Goal: Task Accomplishment & Management: Use online tool/utility

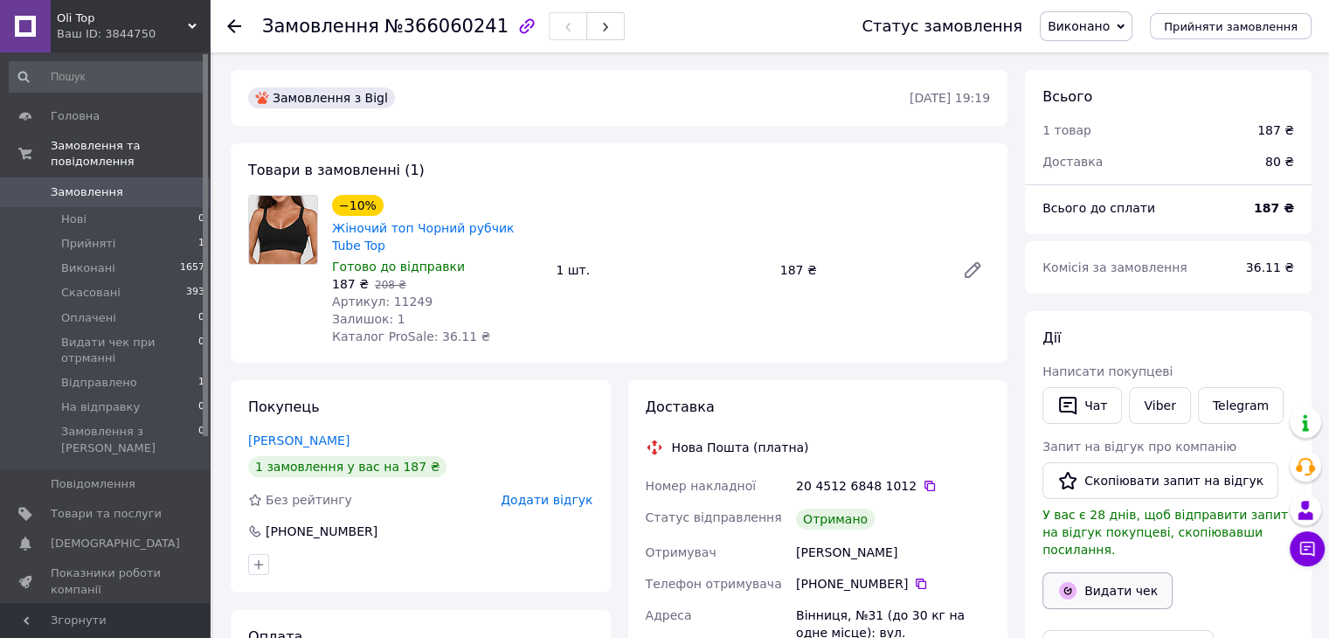
click at [1132, 577] on button "Видати чек" at bounding box center [1107, 590] width 130 height 37
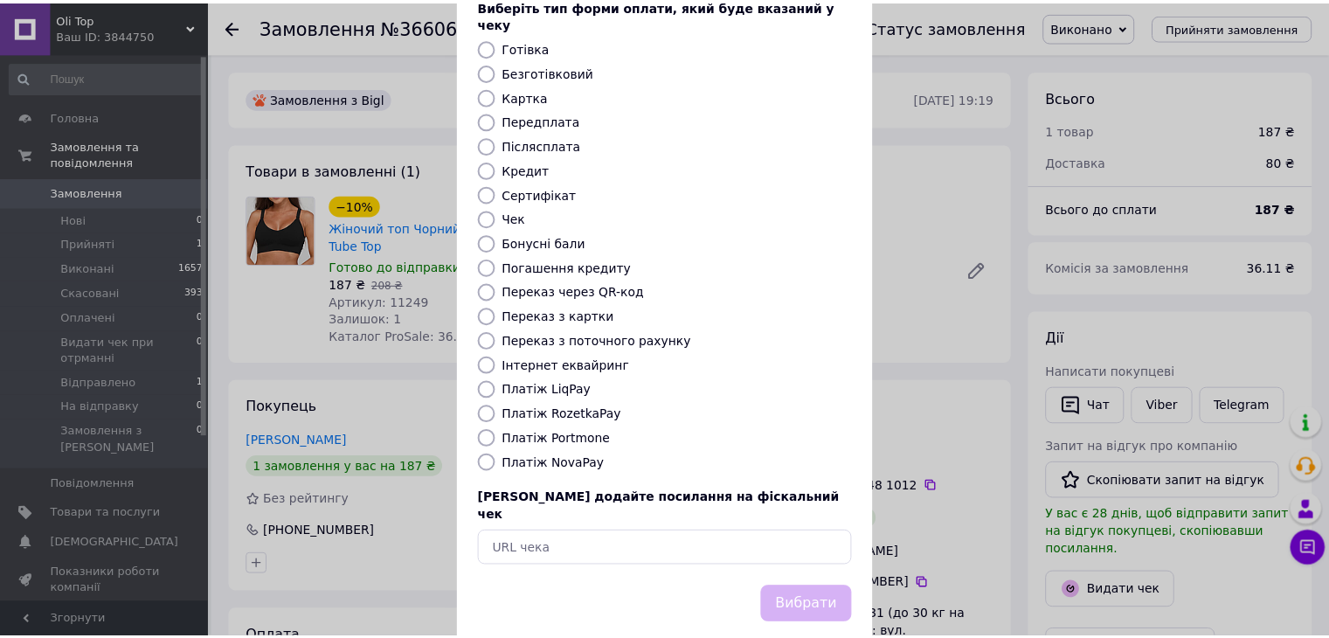
scroll to position [112, 0]
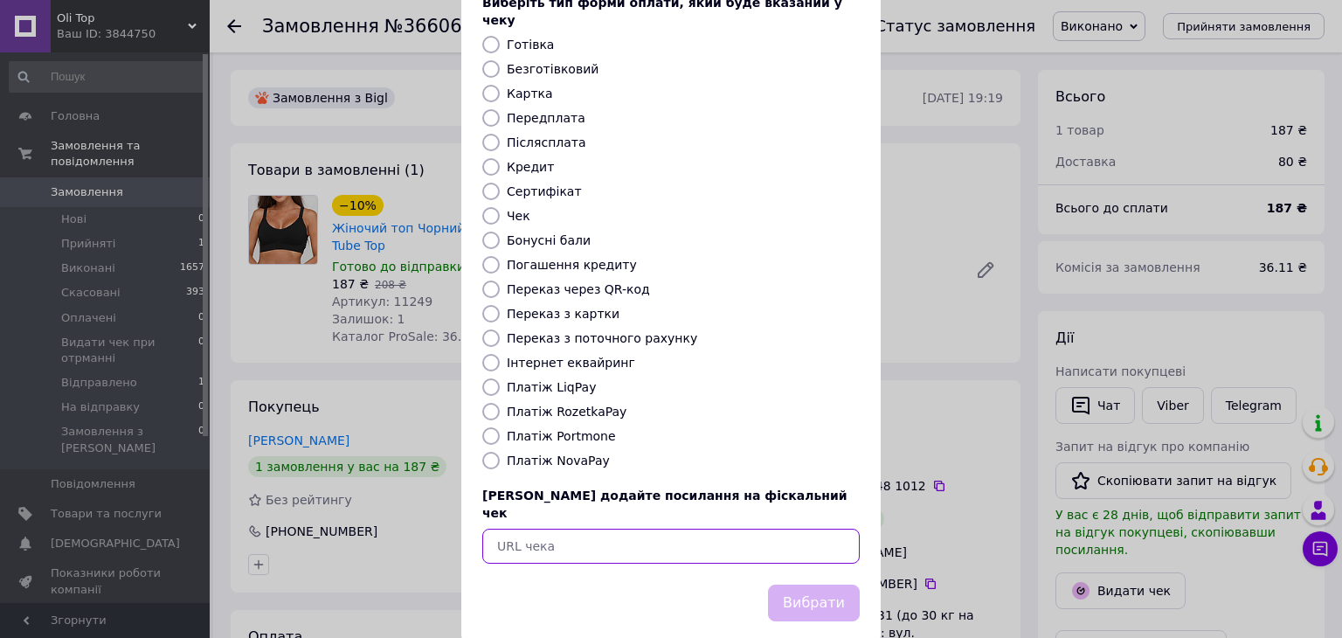
click at [689, 529] on input "text" at bounding box center [670, 546] width 377 height 35
paste input "https://kasa.vchasno.ua/check-viewer/iQDqukdvMUM"
type input "https://kasa.vchasno.ua/check-viewer/iQDqukdvMUM"
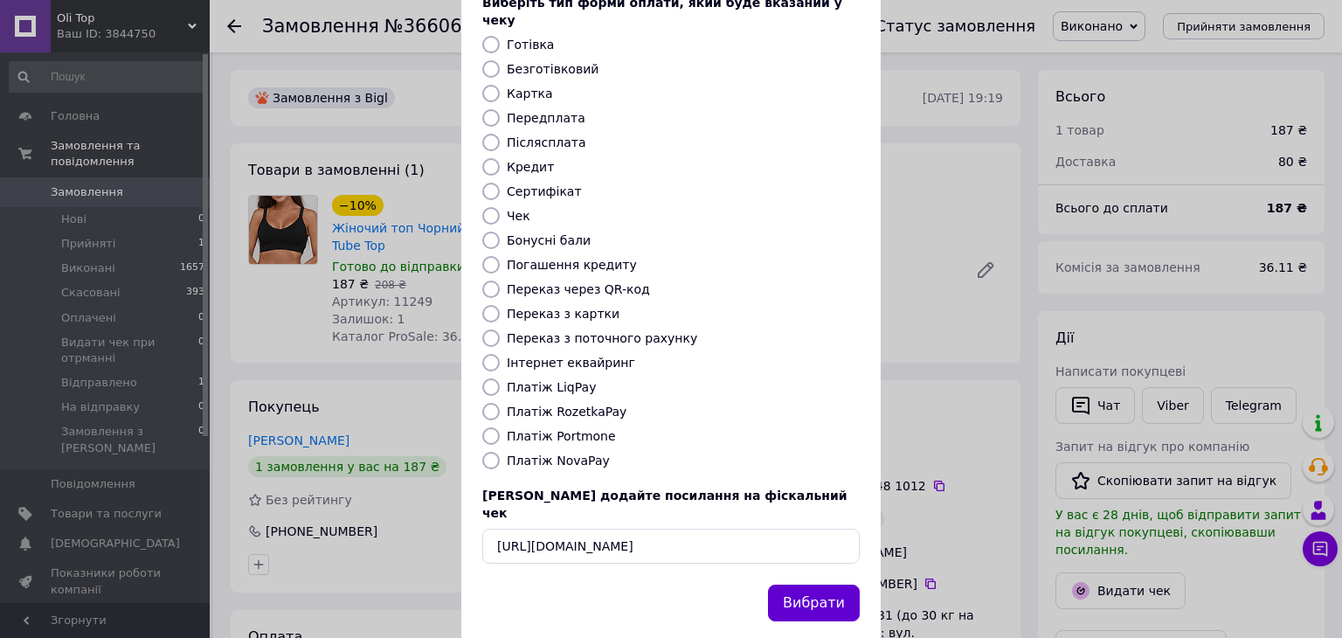
click at [799, 585] on button "Вибрати" at bounding box center [814, 604] width 92 height 38
